Goal: Check status: Check status

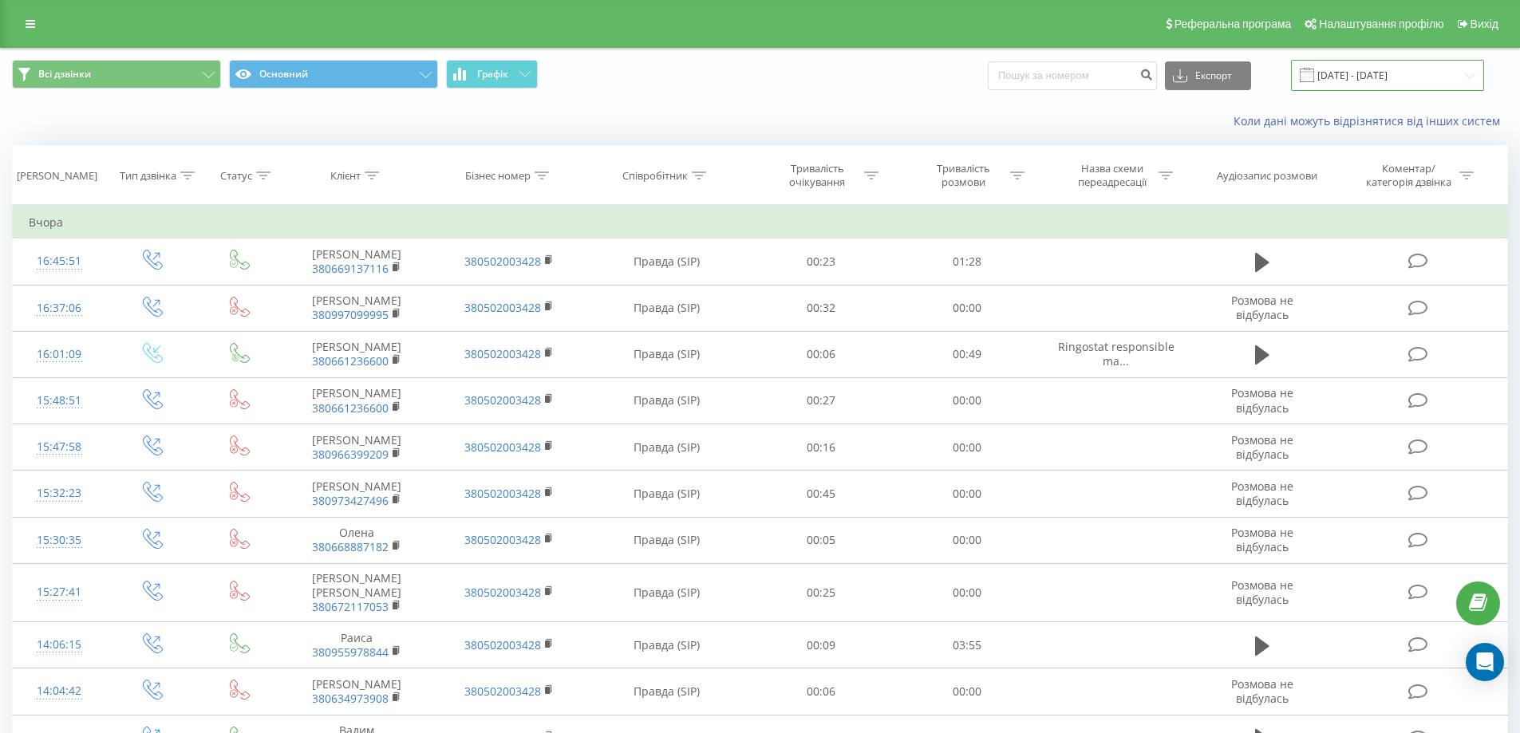
click at [1350, 81] on input "[DATE] - [DATE]" at bounding box center [1387, 75] width 193 height 31
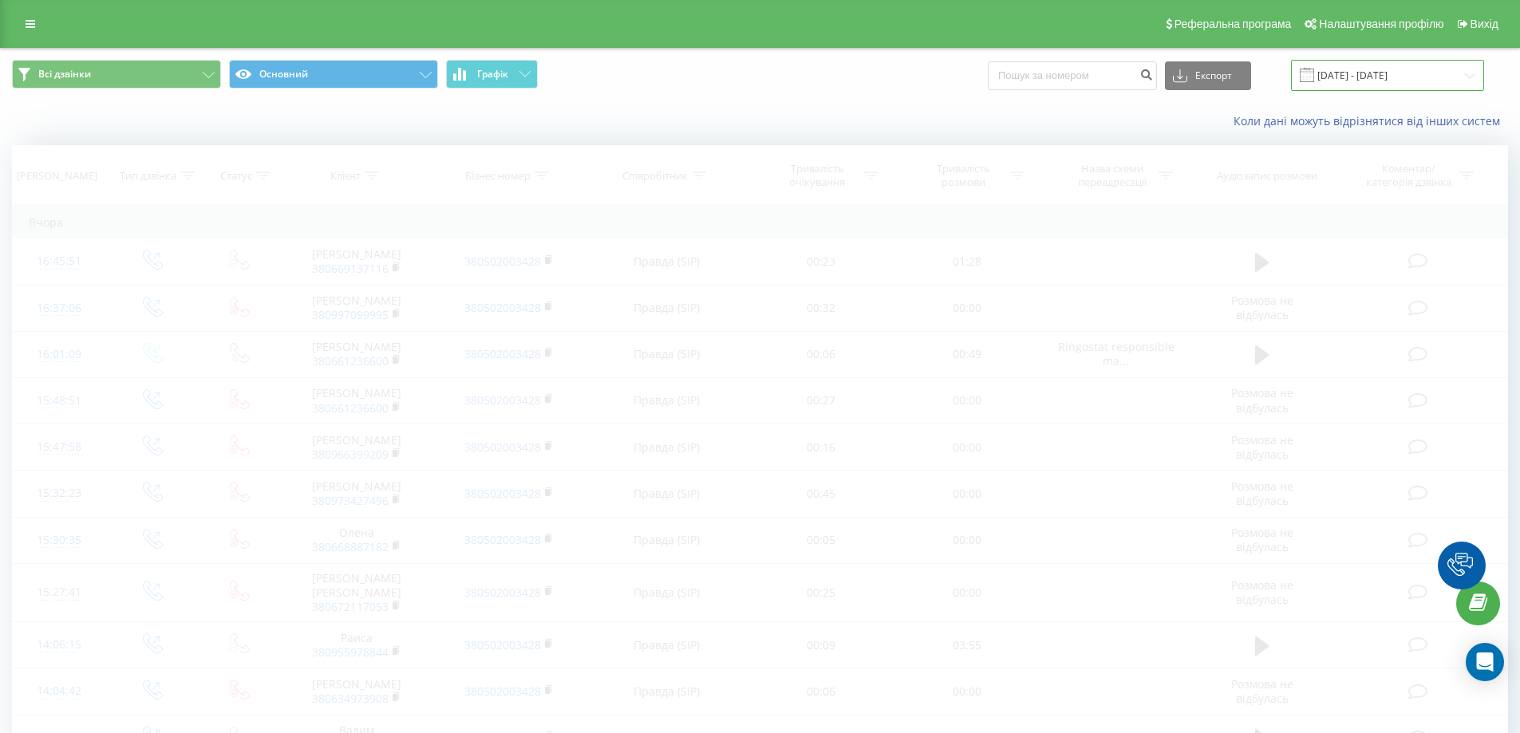
click at [1392, 75] on input "[DATE] - [DATE]" at bounding box center [1387, 75] width 193 height 31
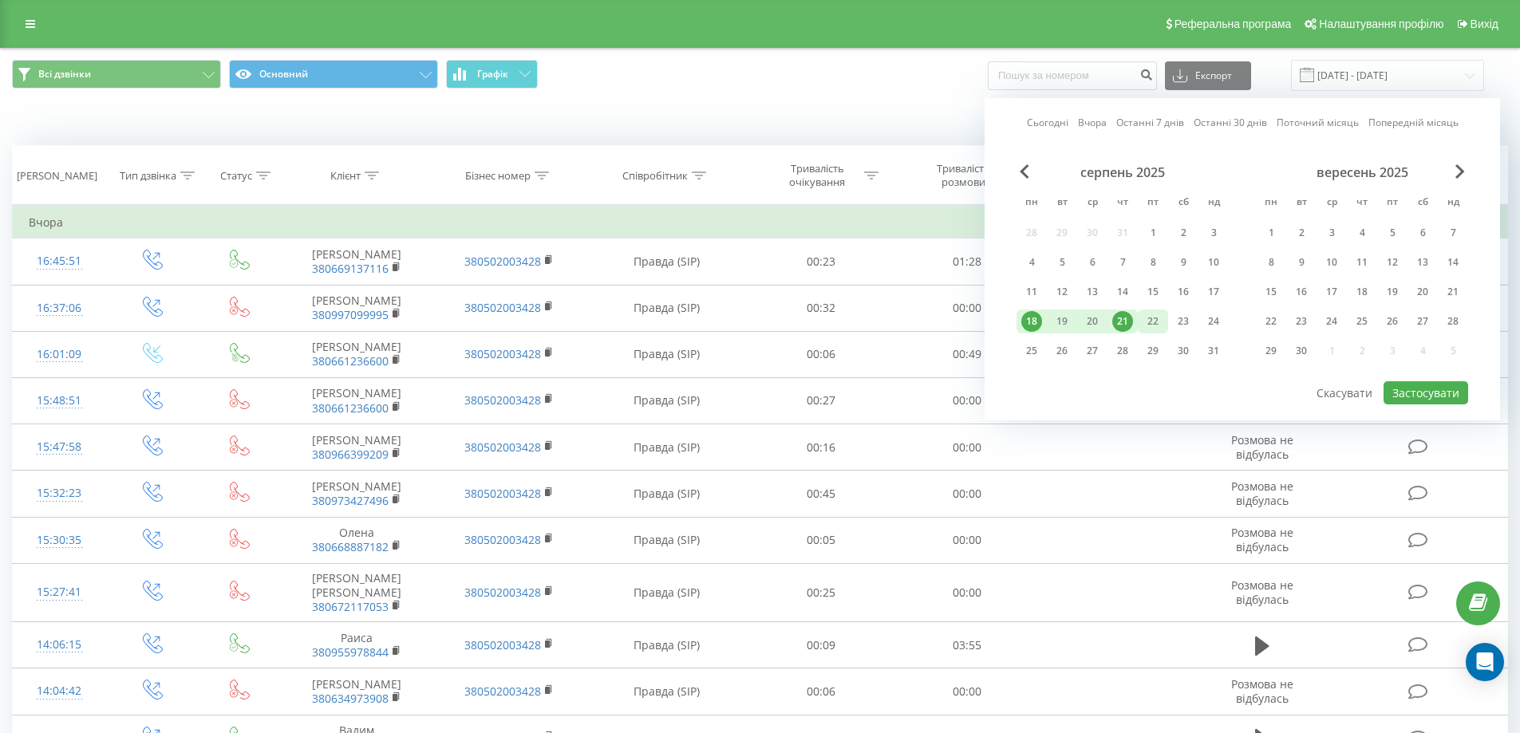
click at [1149, 322] on div "22" at bounding box center [1153, 321] width 21 height 21
click at [1418, 391] on button "Застосувати" at bounding box center [1426, 392] width 85 height 23
type input "22.08.2025 - 22.08.2025"
